Goal: Navigation & Orientation: Find specific page/section

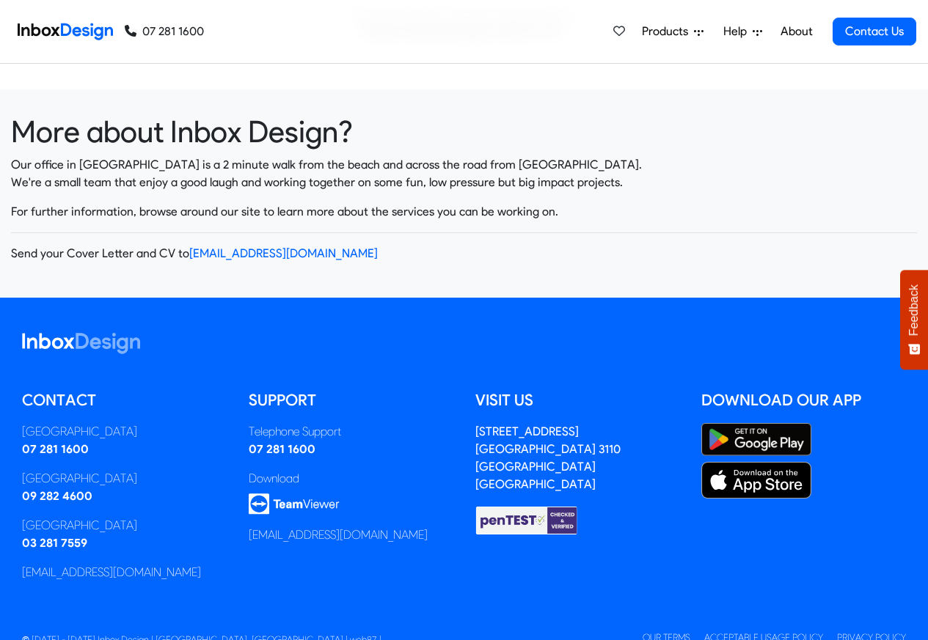
scroll to position [287, 0]
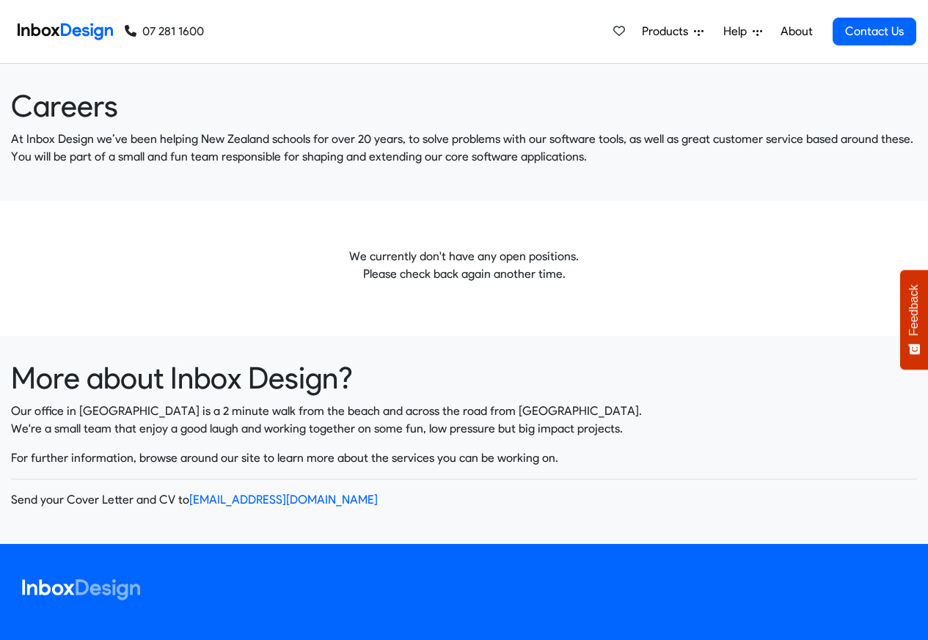
scroll to position [287, 0]
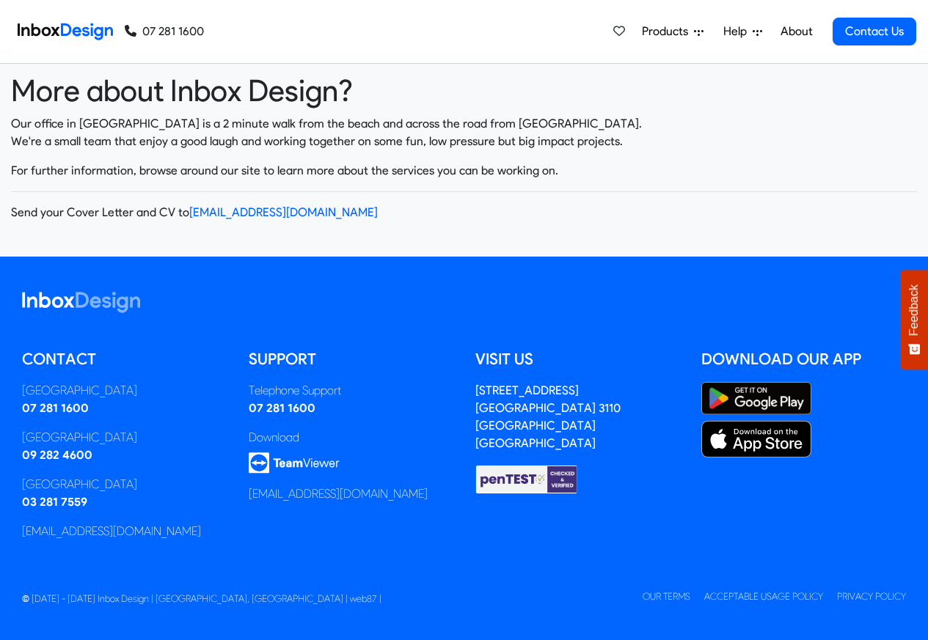
click at [75, 32] on img at bounding box center [65, 31] width 95 height 29
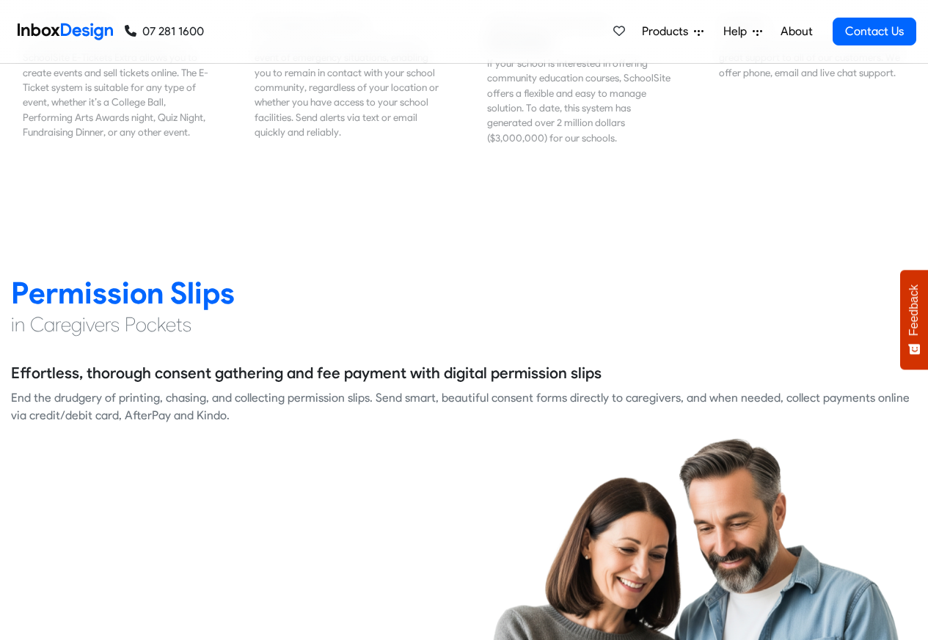
scroll to position [1848, 0]
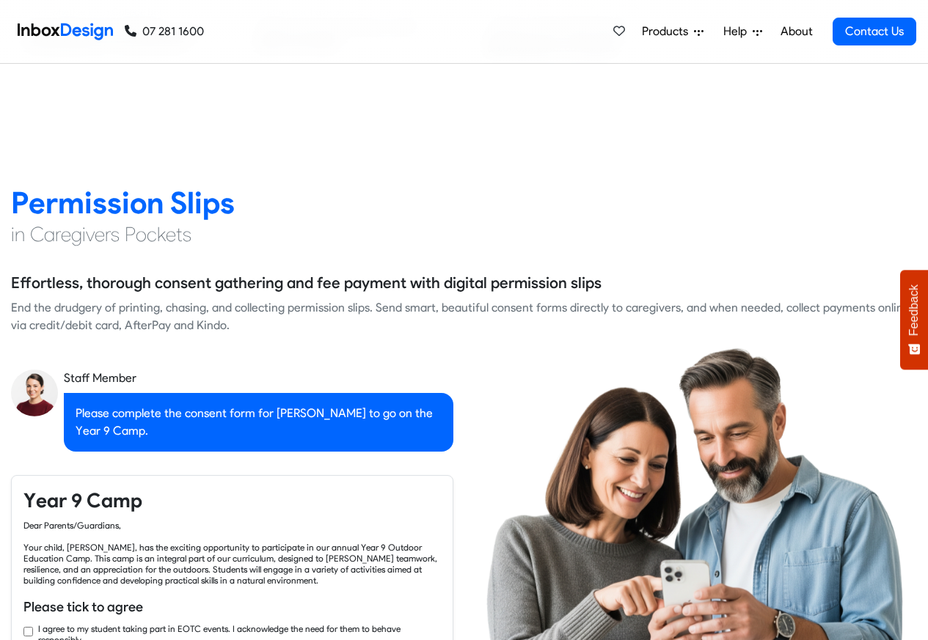
checkbox input "true"
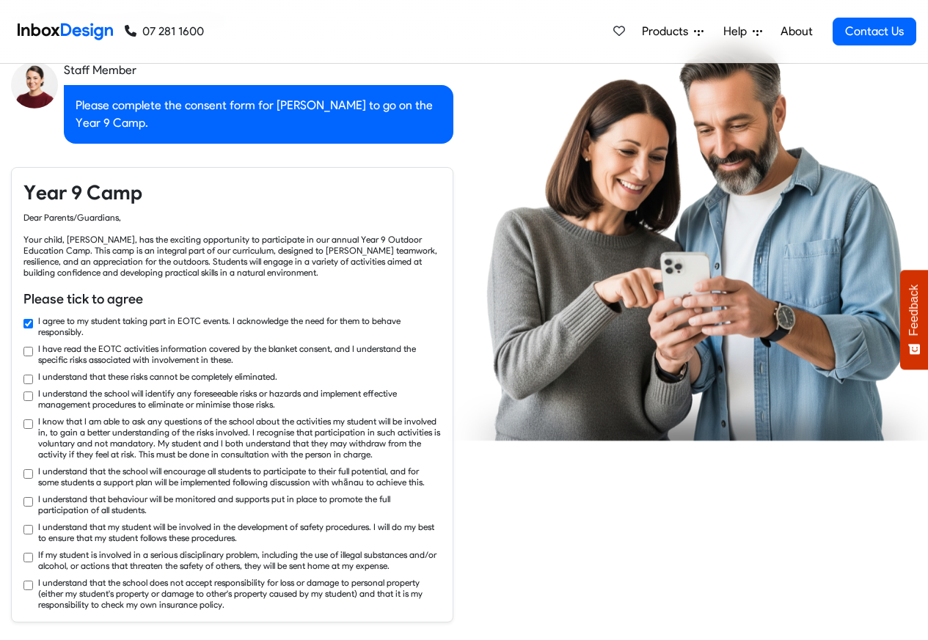
checkbox input "true"
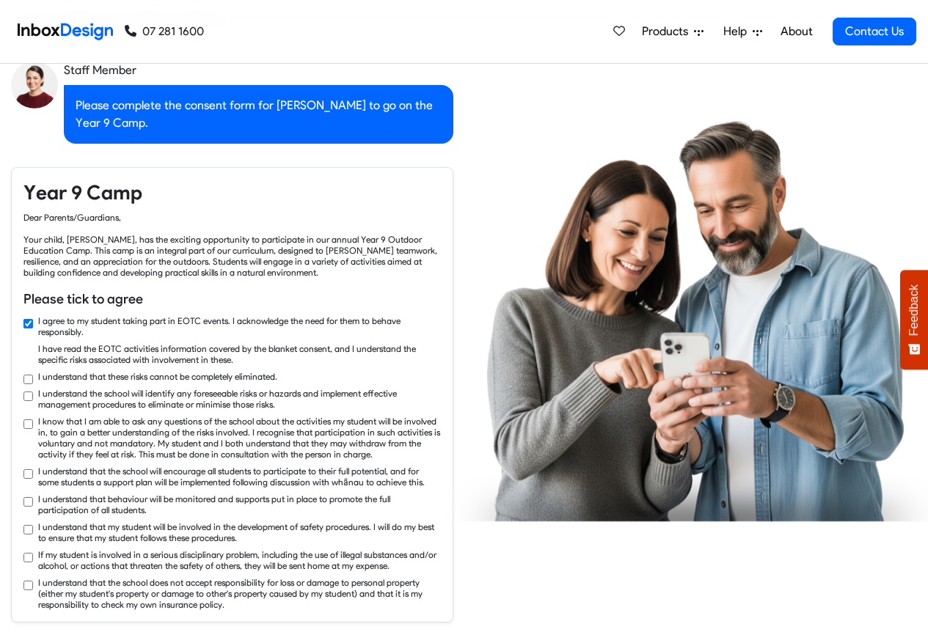
checkbox input "true"
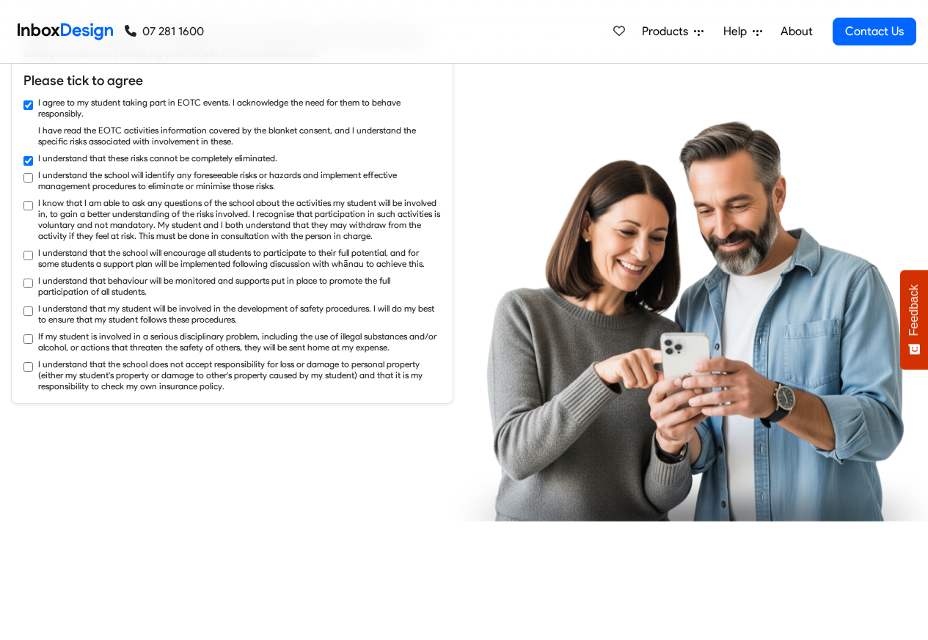
checkbox input "true"
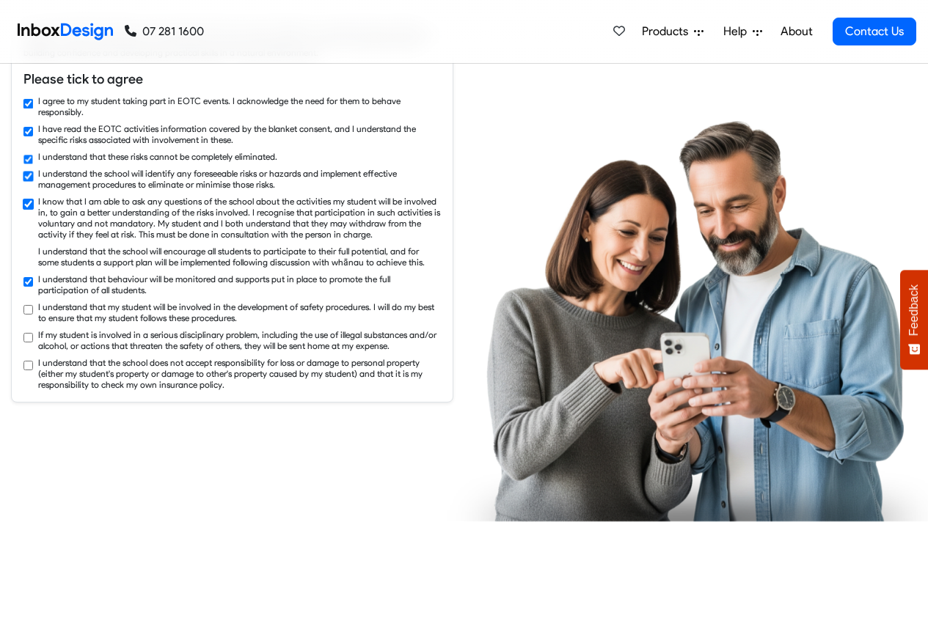
checkbox input "true"
